Goal: Check status: Check status

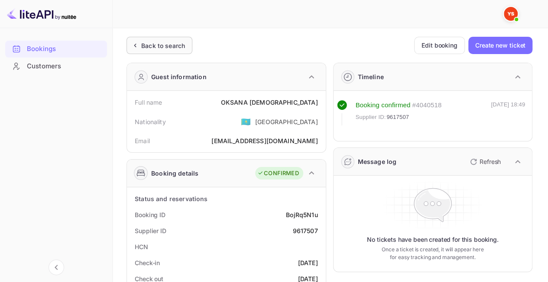
click at [160, 49] on div "Back to search" at bounding box center [160, 45] width 66 height 17
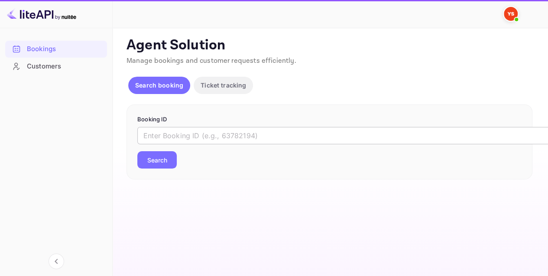
click at [190, 132] on input "text" at bounding box center [353, 135] width 433 height 17
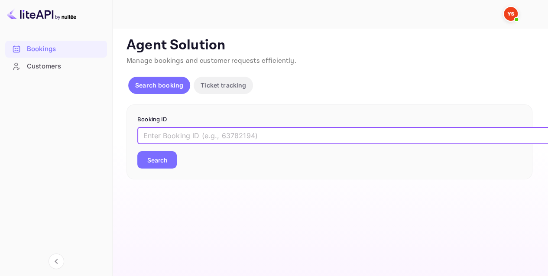
paste input "9621376"
type input "9621376"
click at [156, 154] on button "Search" at bounding box center [156, 159] width 39 height 17
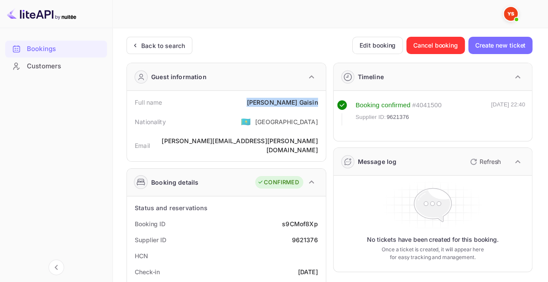
drag, startPoint x: 262, startPoint y: 101, endPoint x: 321, endPoint y: 103, distance: 59.0
click at [321, 104] on div "Full name [PERSON_NAME]" at bounding box center [226, 102] width 192 height 16
copy div "[PERSON_NAME]"
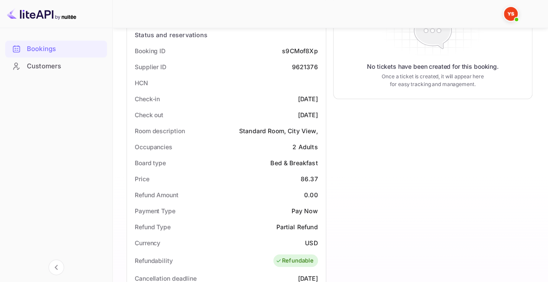
scroll to position [260, 0]
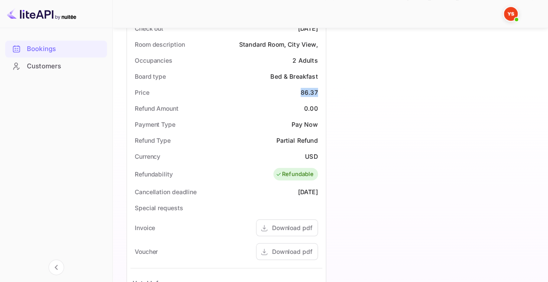
drag, startPoint x: 301, startPoint y: 83, endPoint x: 317, endPoint y: 85, distance: 16.2
click at [317, 85] on div "Price 86.37" at bounding box center [226, 92] width 192 height 16
copy div "86.37"
